Goal: Check status

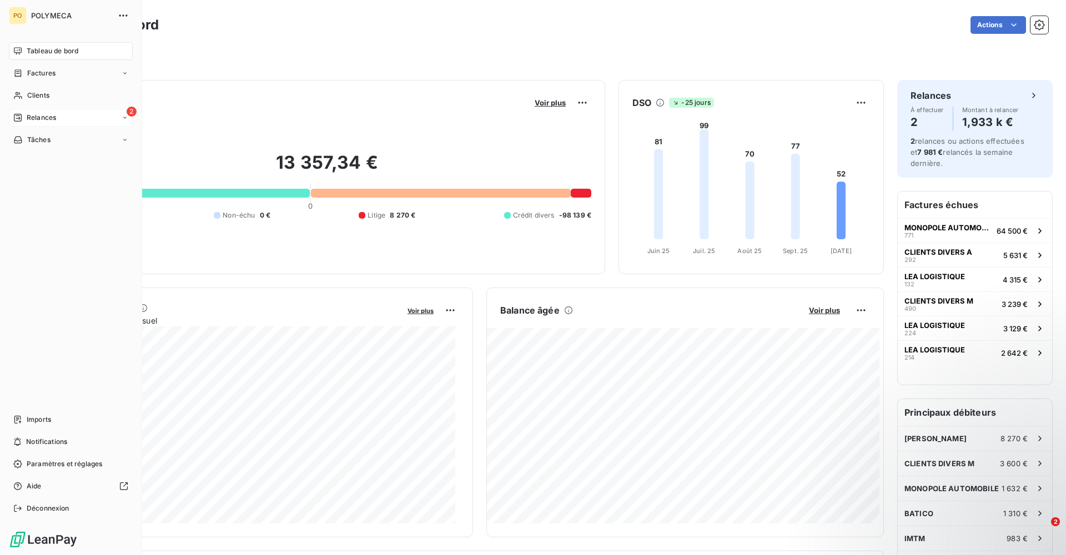
click at [43, 117] on span "Relances" at bounding box center [41, 118] width 29 height 10
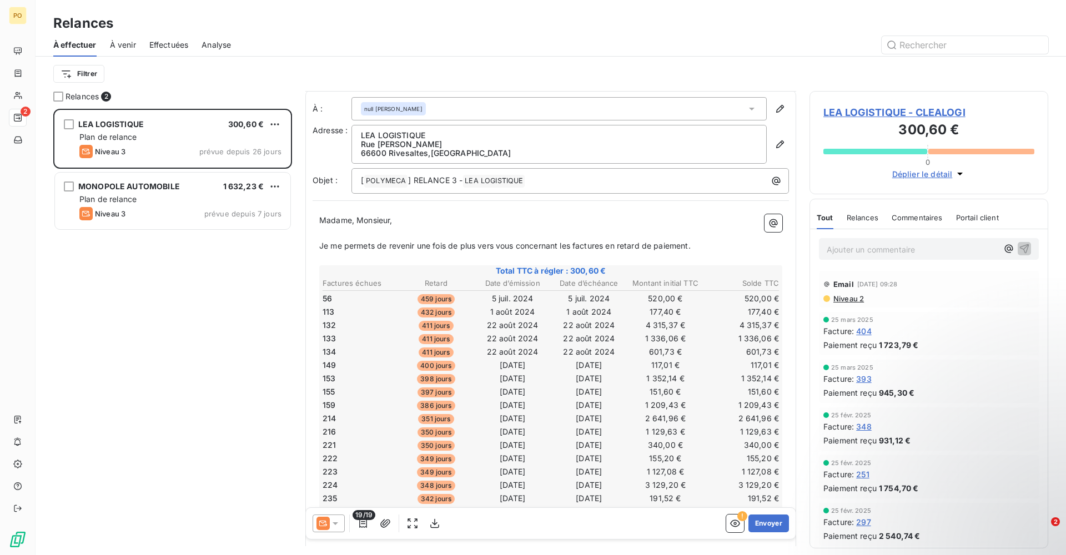
scroll to position [1, 0]
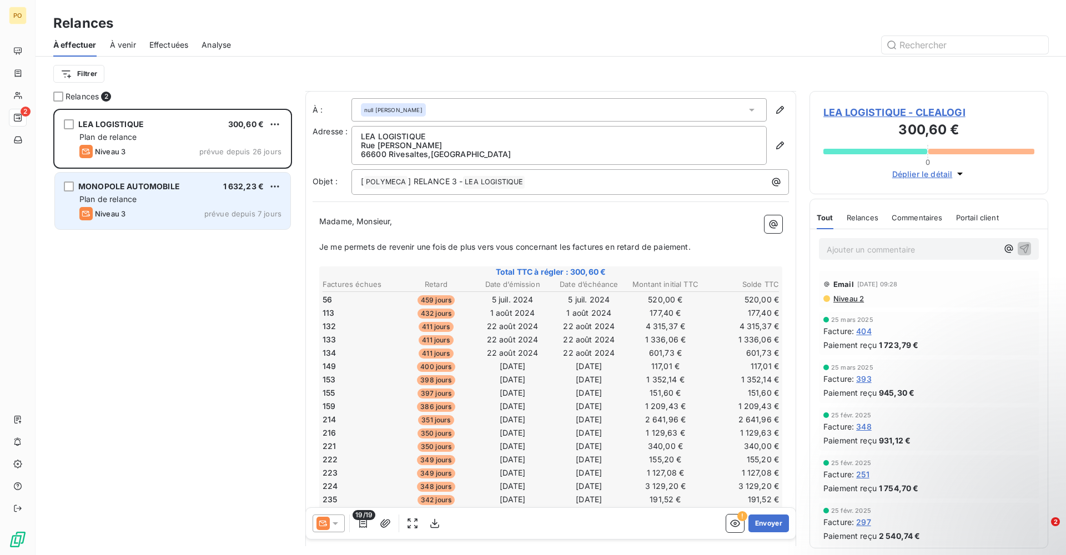
click at [188, 197] on div "Plan de relance" at bounding box center [180, 199] width 202 height 11
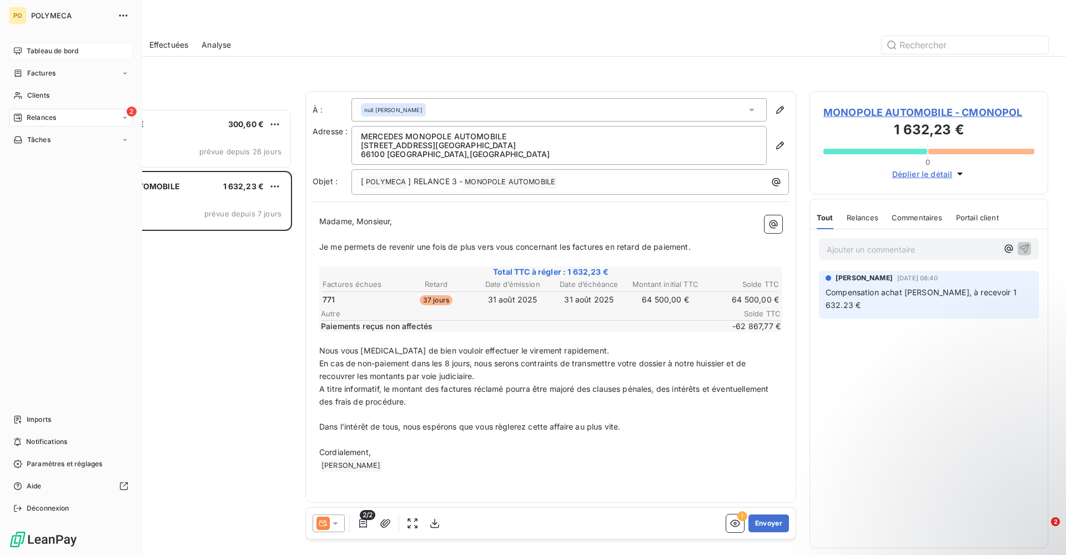
click at [76, 47] on span "Tableau de bord" at bounding box center [53, 51] width 52 height 10
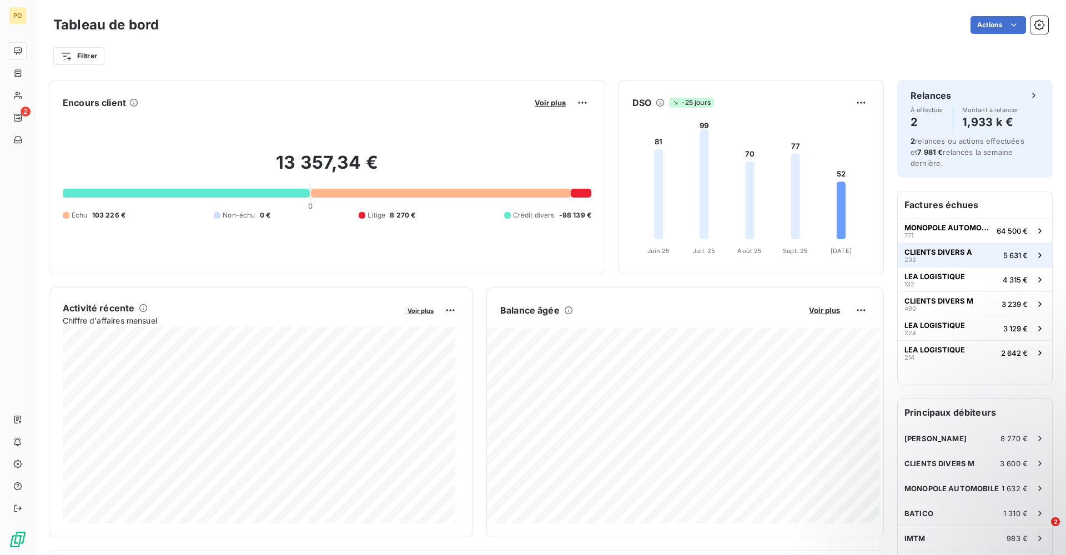
click at [942, 249] on span "CLIENTS DIVERS A" at bounding box center [938, 252] width 68 height 9
